Goal: Task Accomplishment & Management: Manage account settings

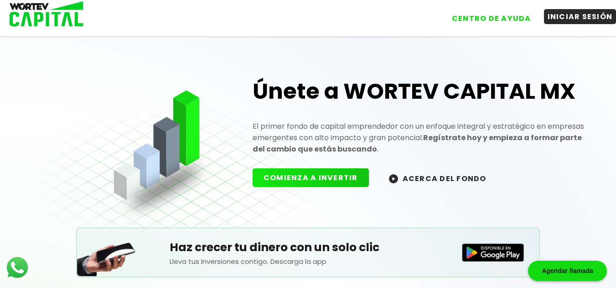
click at [584, 20] on button "INICIAR SESIÓN" at bounding box center [580, 16] width 72 height 15
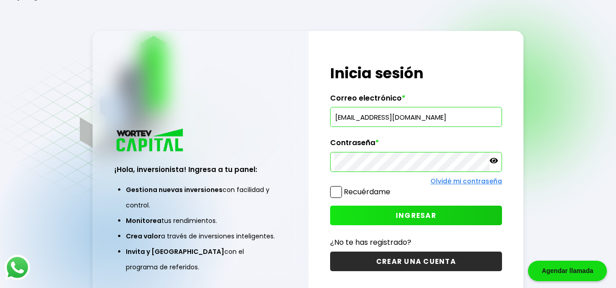
drag, startPoint x: 460, startPoint y: 81, endPoint x: 452, endPoint y: 99, distance: 20.0
click at [460, 81] on h1 "Inicia sesión" at bounding box center [416, 73] width 172 height 22
click at [437, 114] on input "[EMAIL_ADDRESS][DOMAIN_NAME]" at bounding box center [416, 117] width 164 height 19
type input "[PERSON_NAME][EMAIL_ADDRESS][DOMAIN_NAME]"
click at [373, 216] on button "INGRESAR" at bounding box center [416, 216] width 172 height 20
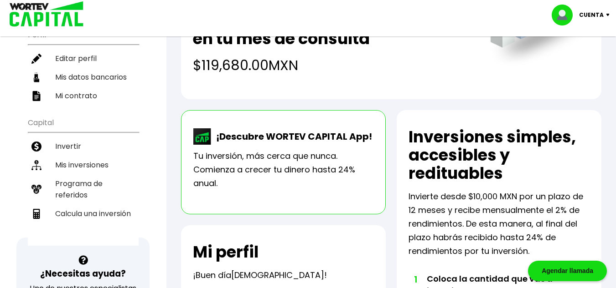
scroll to position [91, 0]
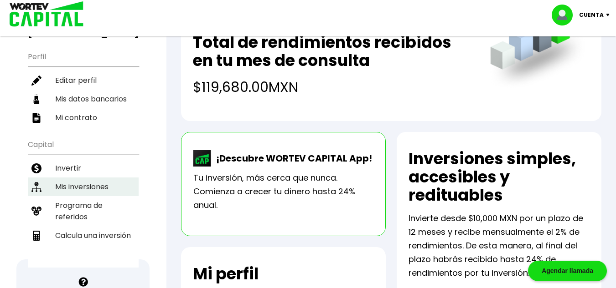
click at [115, 178] on li "Mis inversiones" at bounding box center [83, 187] width 111 height 19
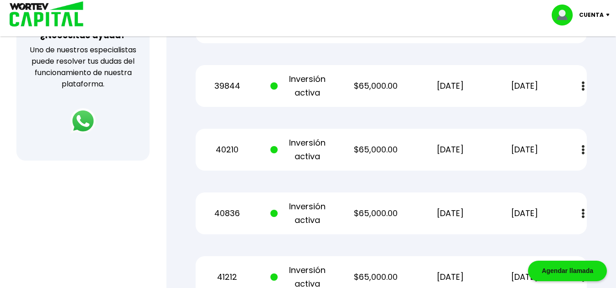
scroll to position [273, 0]
